Goal: Information Seeking & Learning: Learn about a topic

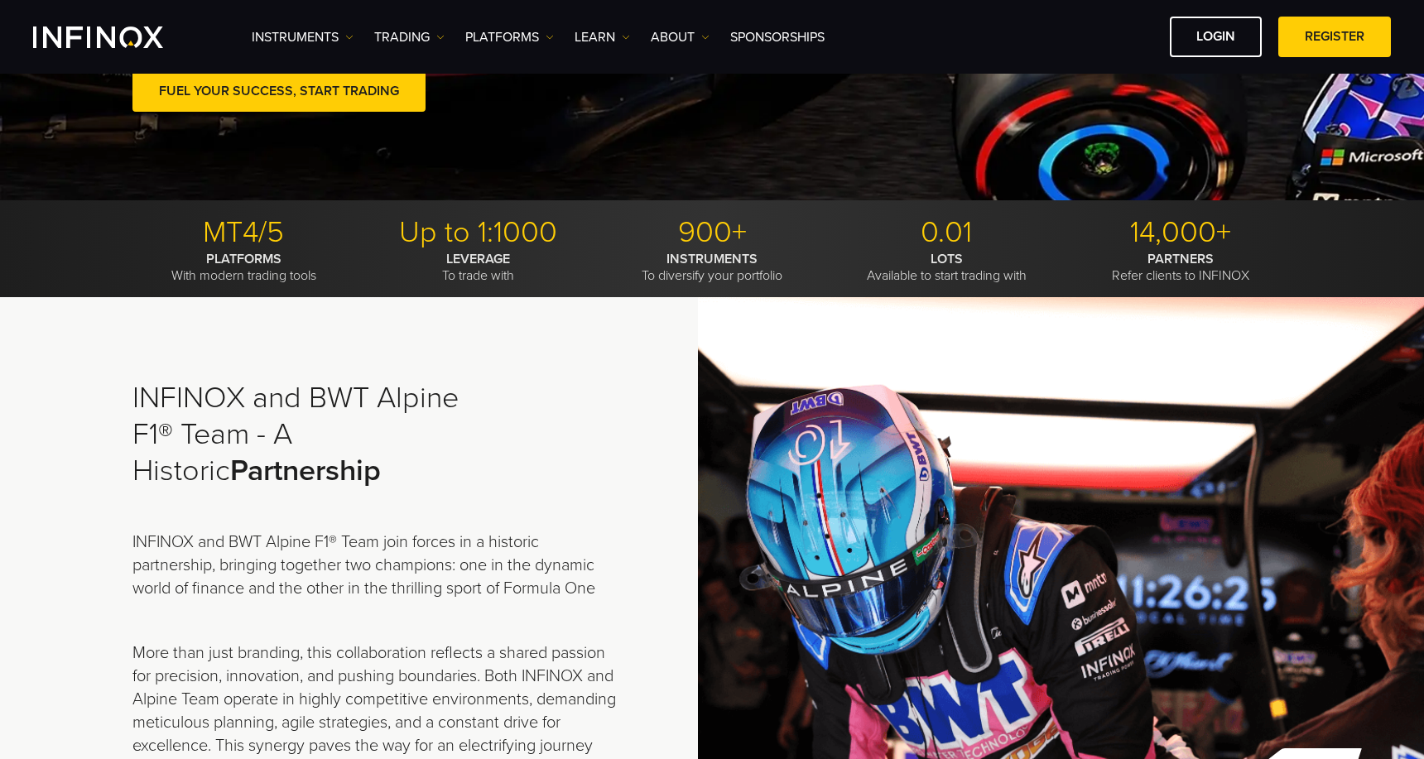
scroll to position [185, 0]
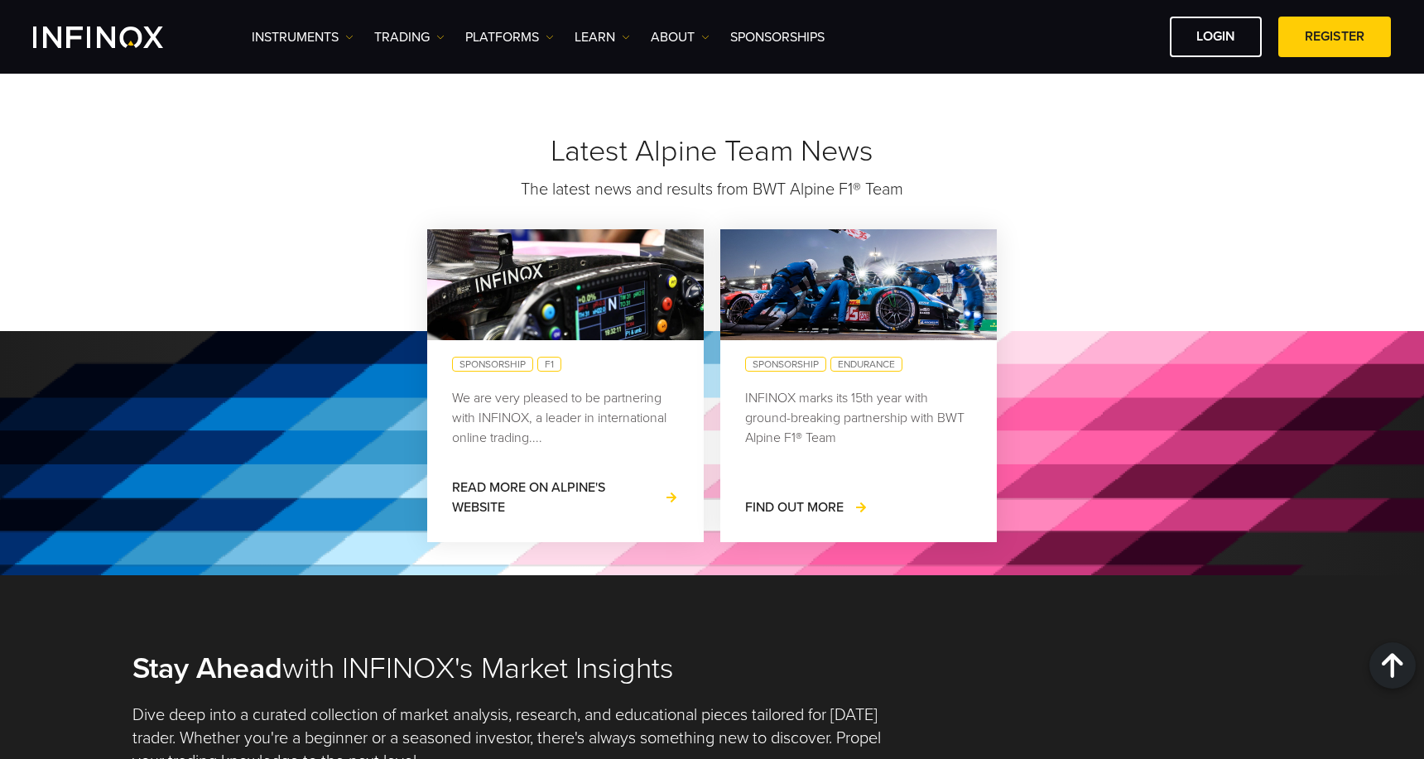
scroll to position [1443, 0]
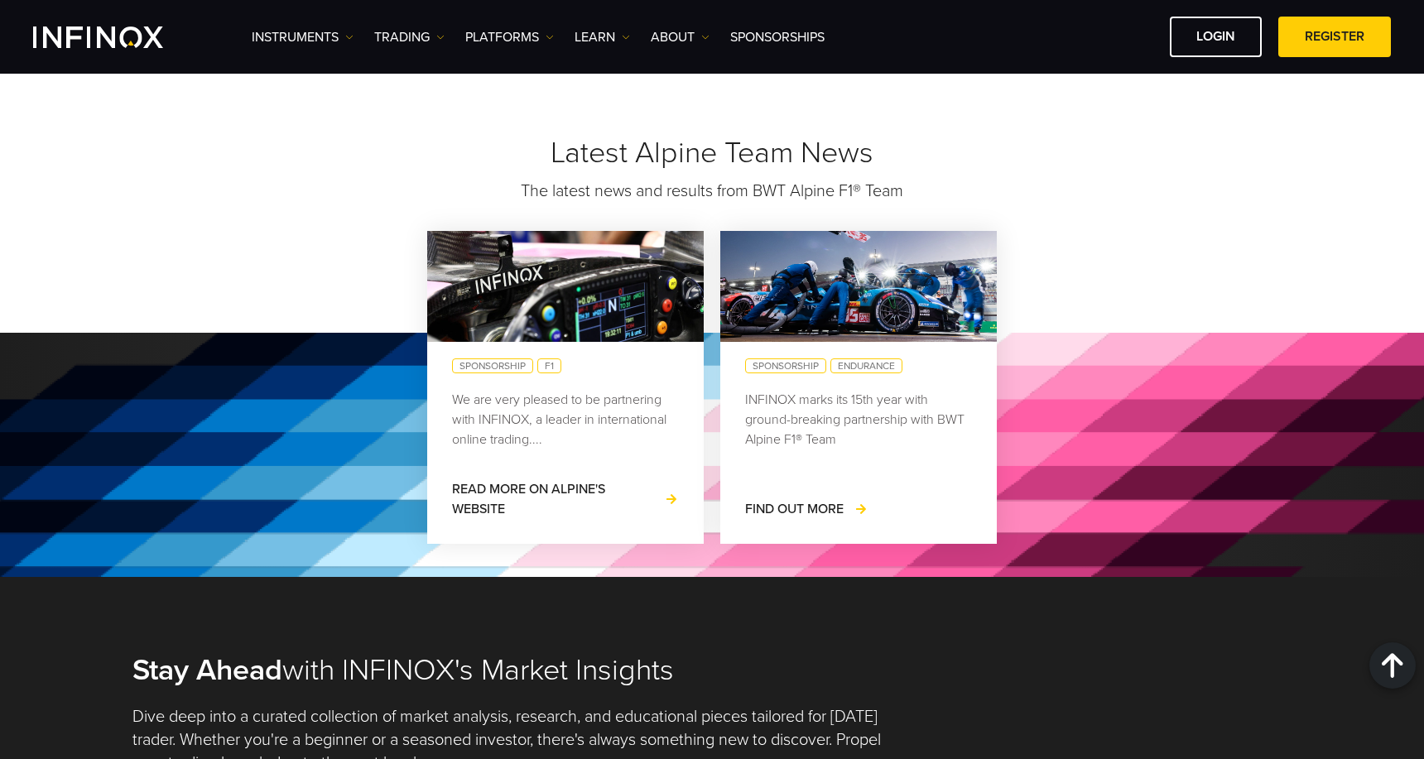
click at [1024, 676] on h2 "Stay Ahead with INFINOX's Market Insights" at bounding box center [711, 670] width 1159 height 36
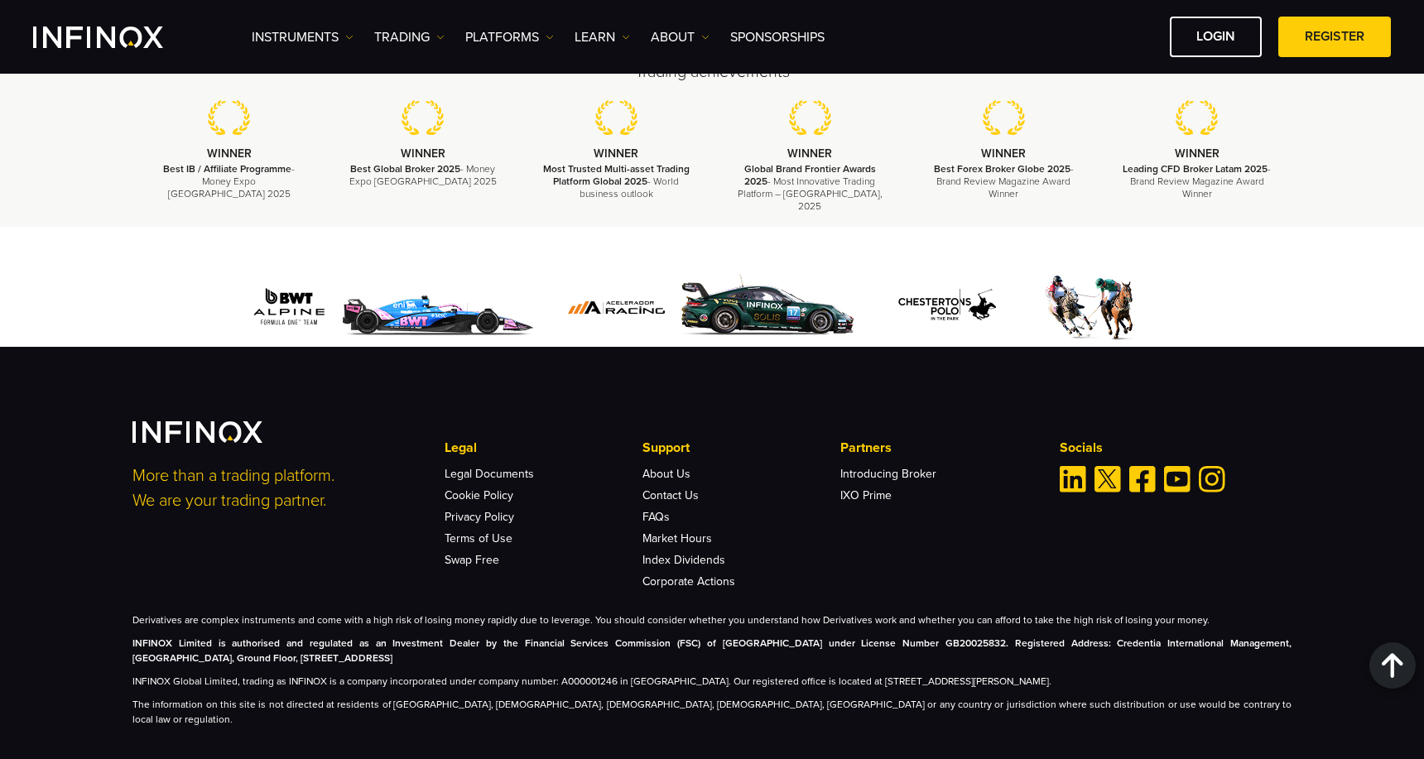
scroll to position [2836, 0]
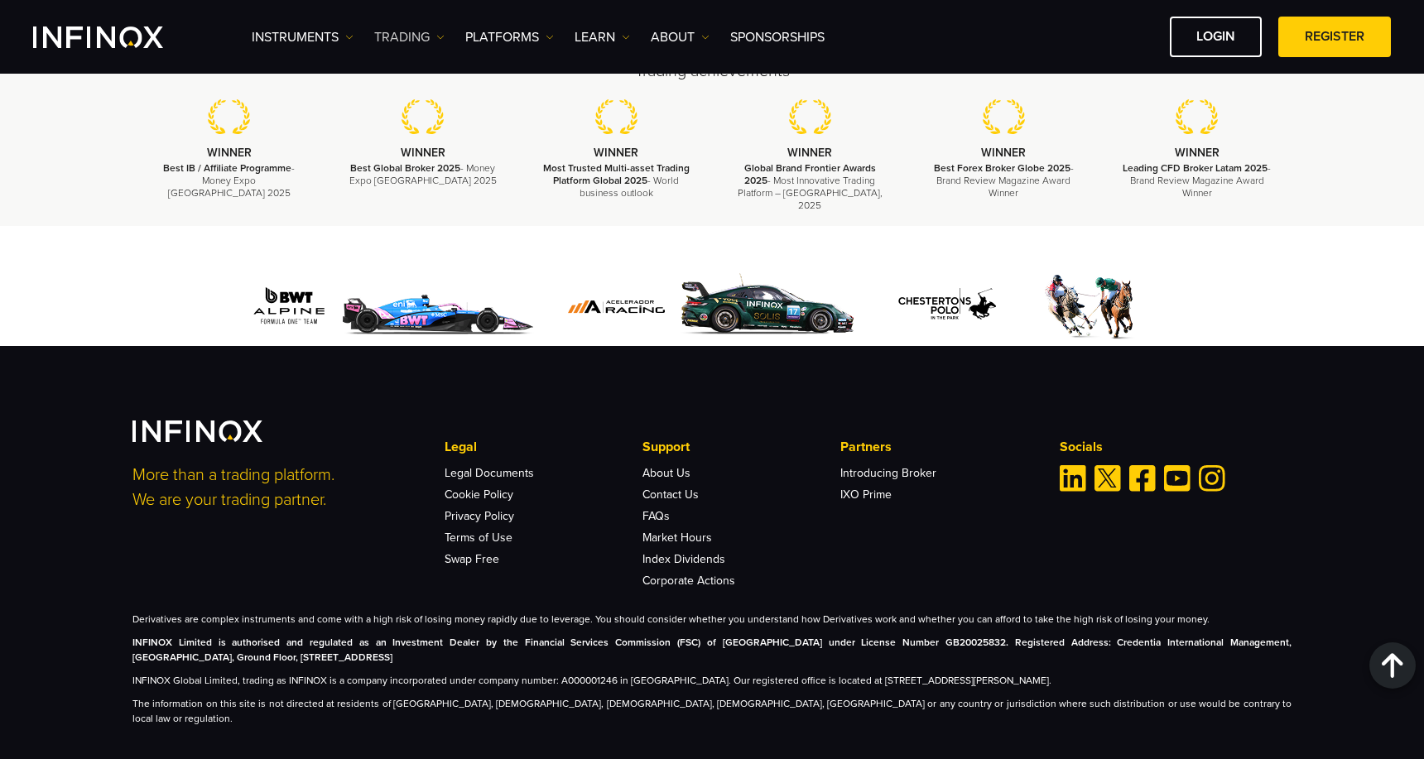
click at [430, 36] on link "TRADING" at bounding box center [409, 37] width 70 height 20
click at [540, 35] on link "PLATFORMS" at bounding box center [509, 37] width 89 height 20
click at [522, 162] on link "INFINOX Platforms" at bounding box center [534, 161] width 138 height 36
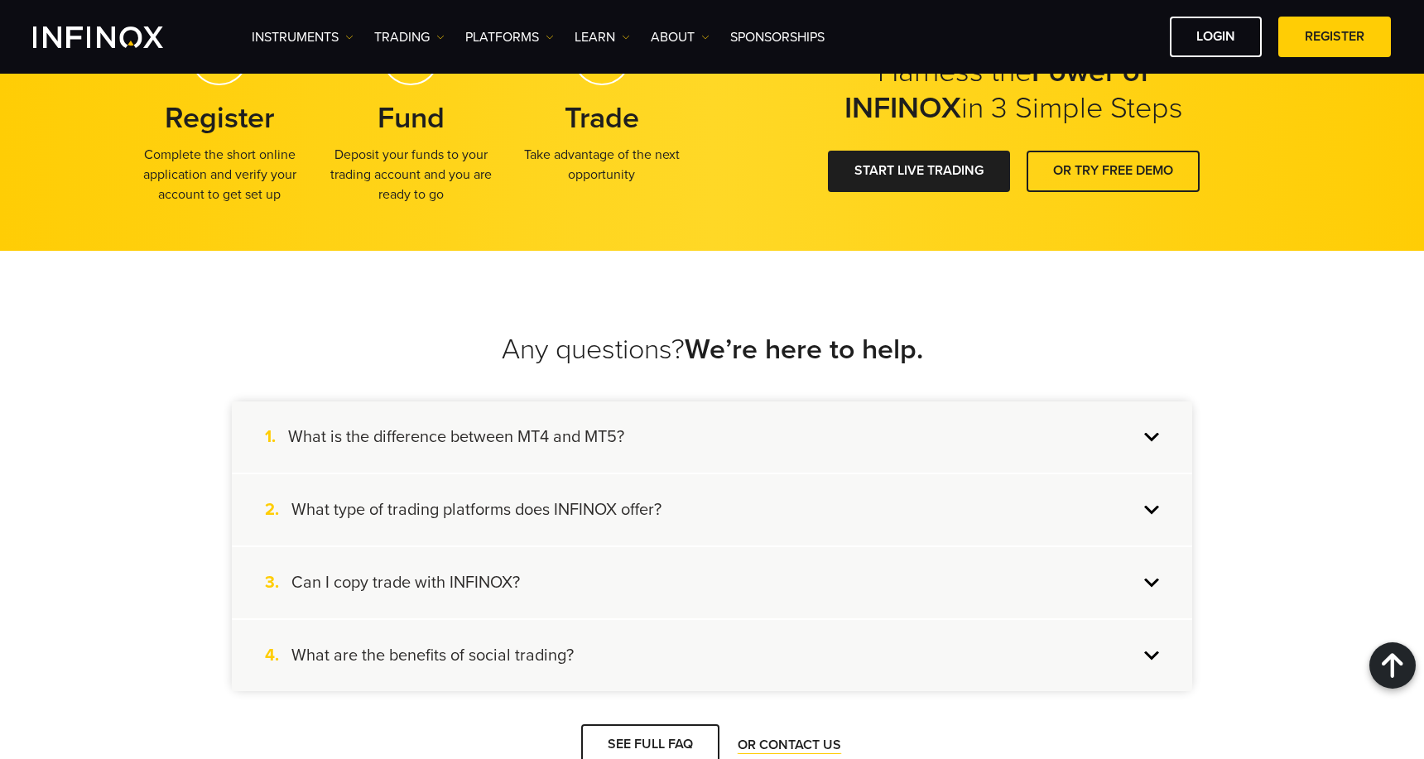
scroll to position [2513, 0]
